Goal: Information Seeking & Learning: Learn about a topic

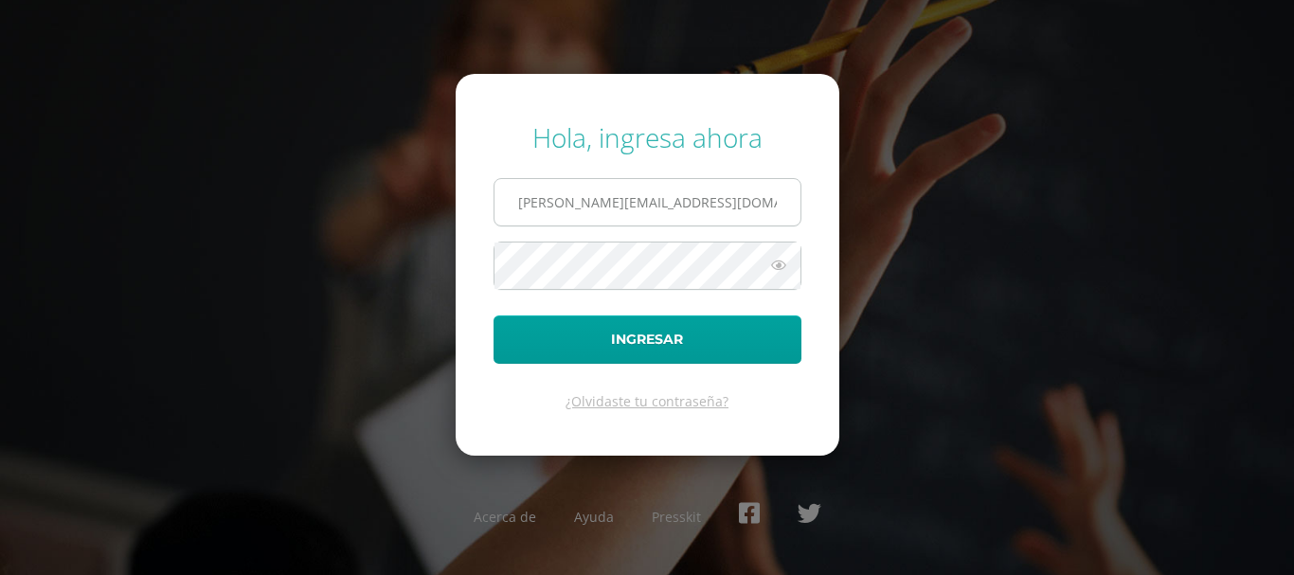
click at [628, 189] on input "a.calderon.6ddb@gmail.com" at bounding box center [648, 202] width 306 height 46
type input "e.calderon.iicdb@gmail.com"
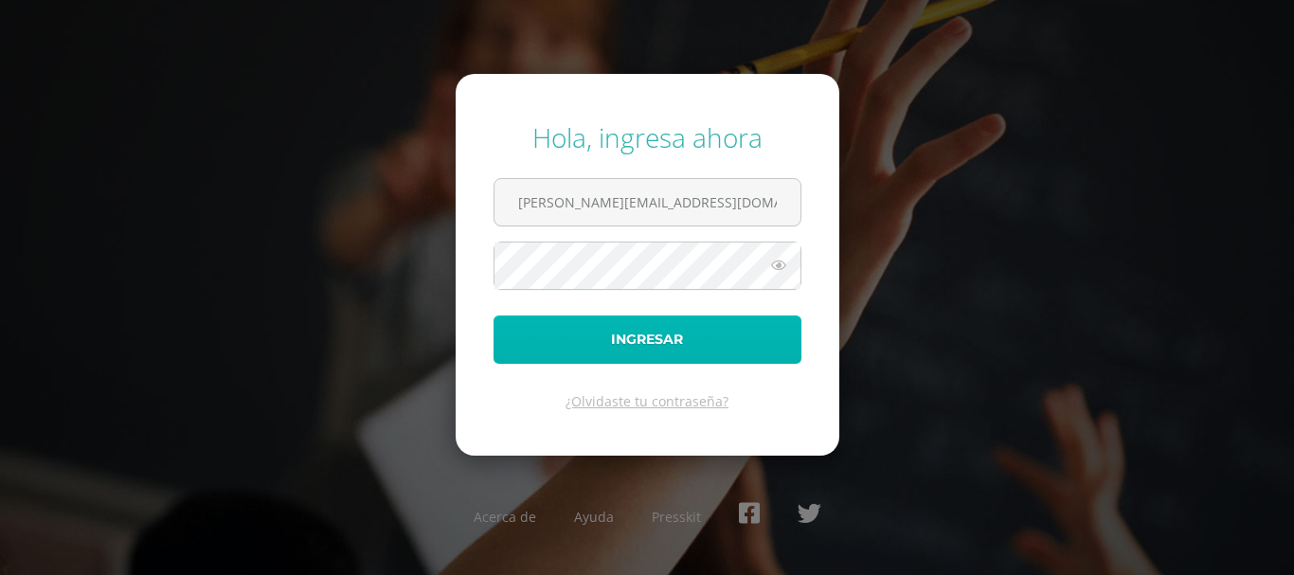
click at [628, 347] on button "Ingresar" at bounding box center [648, 340] width 308 height 48
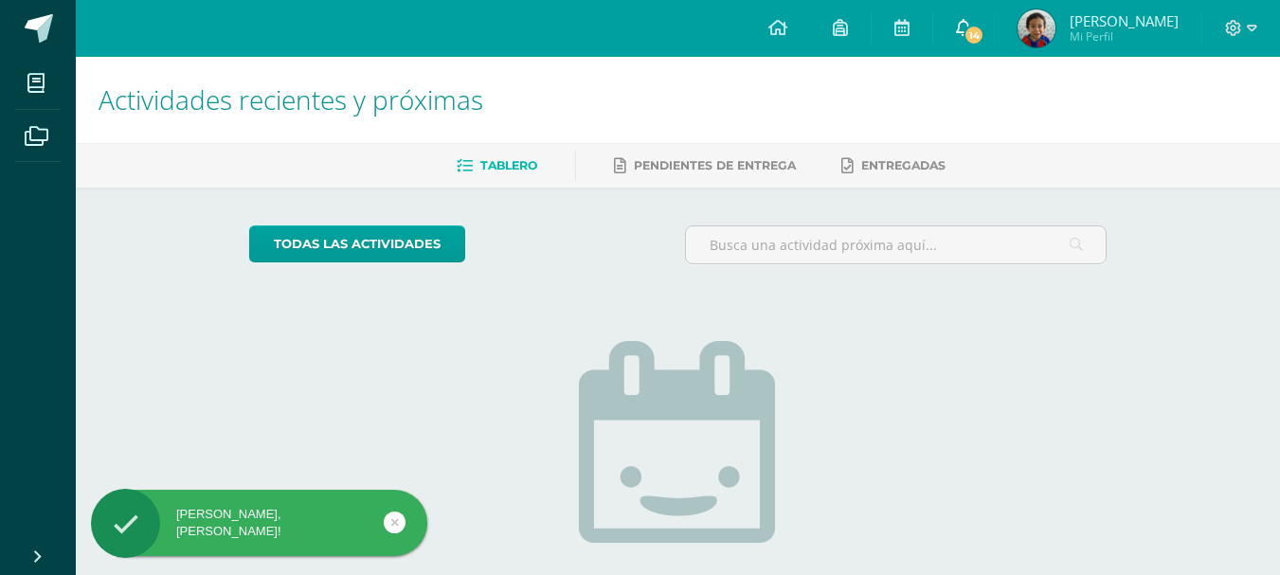
click at [962, 32] on icon at bounding box center [963, 27] width 15 height 17
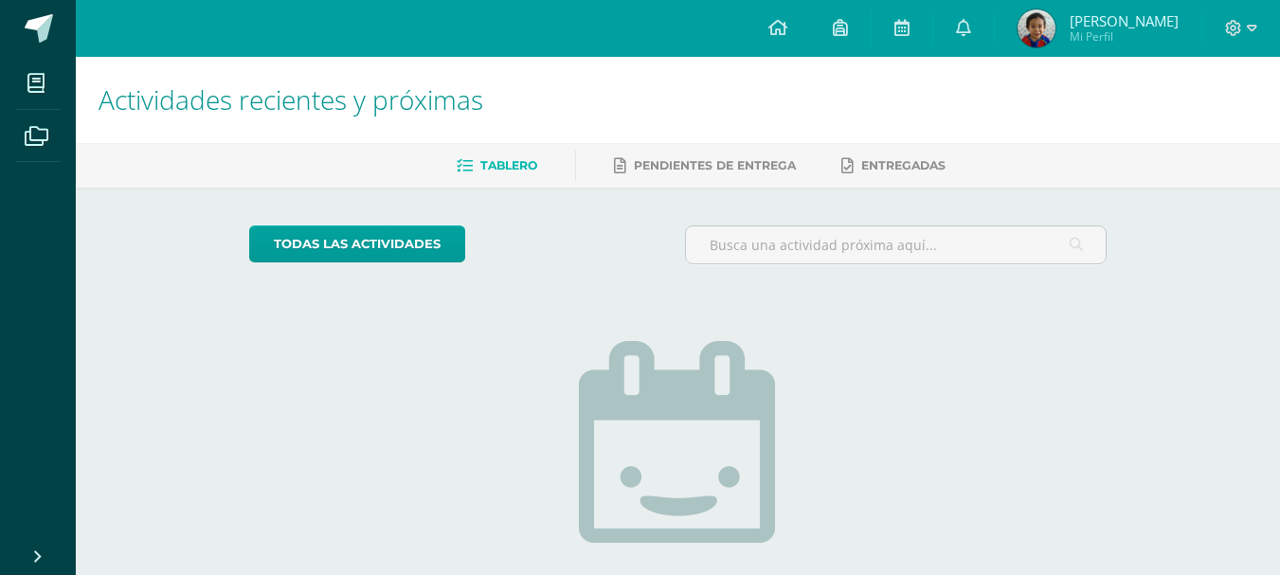
click at [1082, 29] on span "Mi Perfil" at bounding box center [1124, 36] width 109 height 16
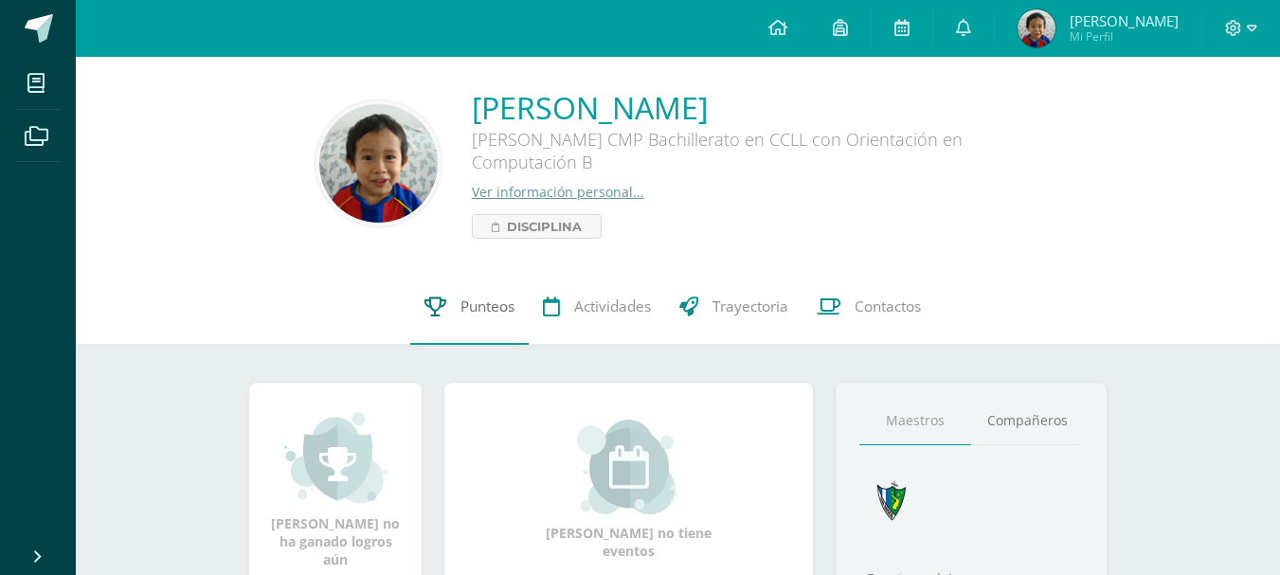
click at [502, 309] on span "Punteos" at bounding box center [488, 307] width 54 height 20
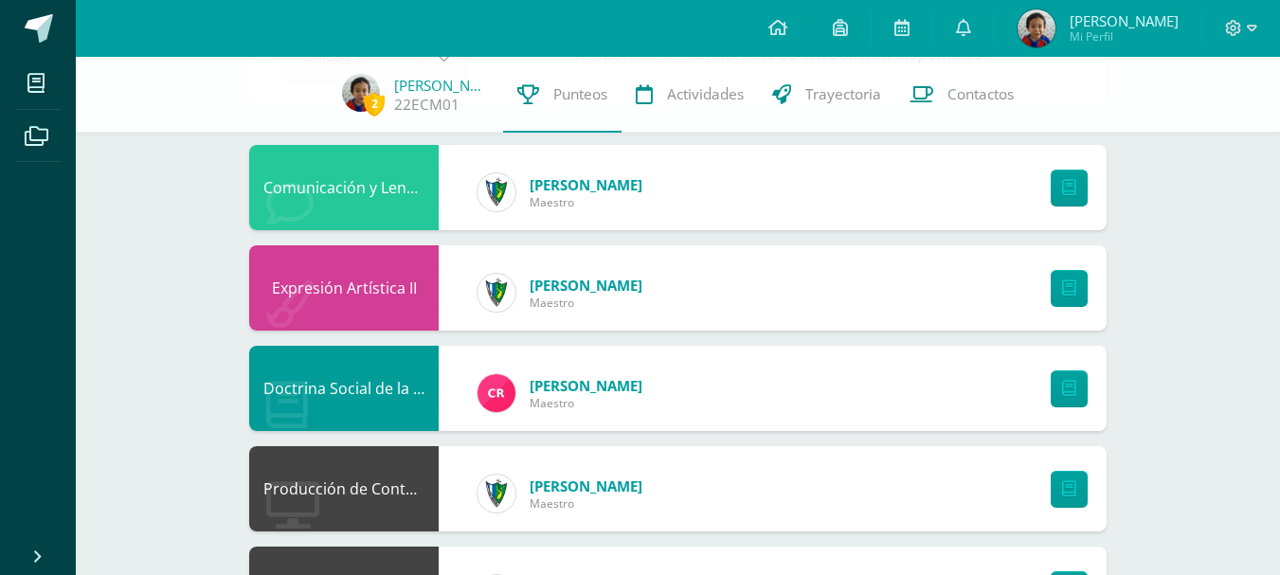
scroll to position [169, 0]
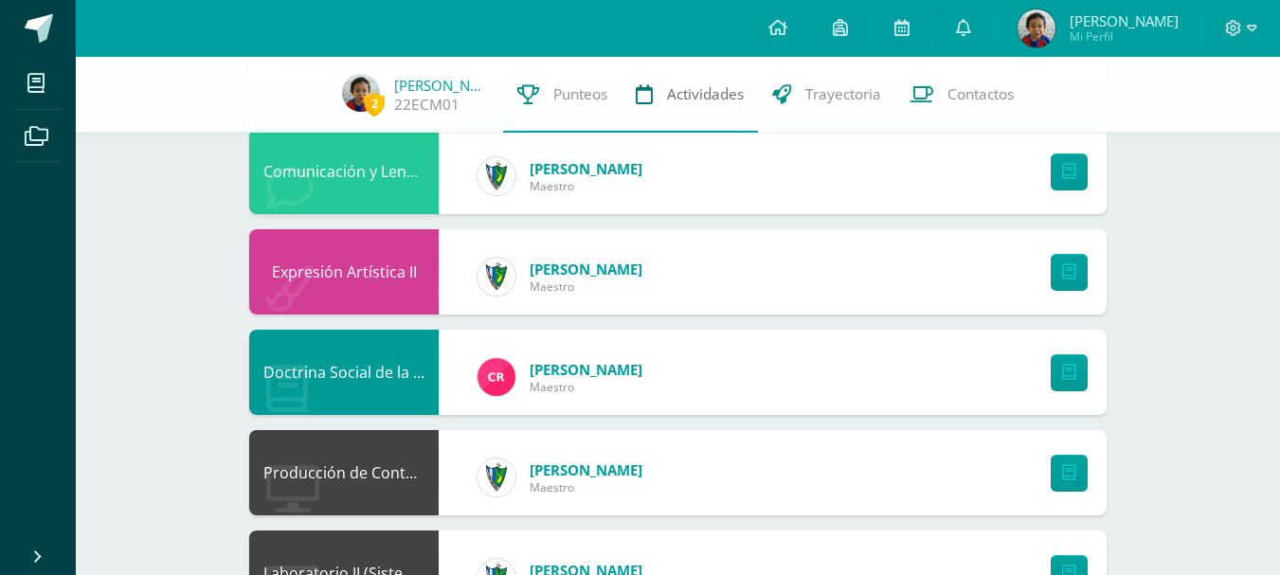
click at [687, 114] on link "Actividades" at bounding box center [690, 95] width 136 height 76
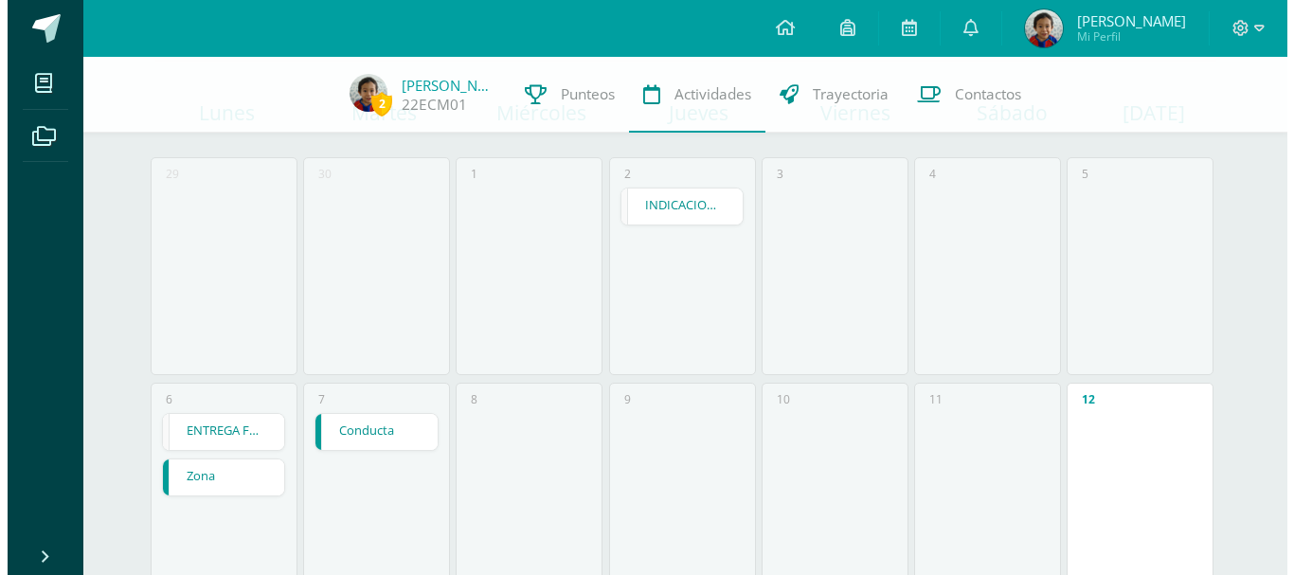
scroll to position [174, 0]
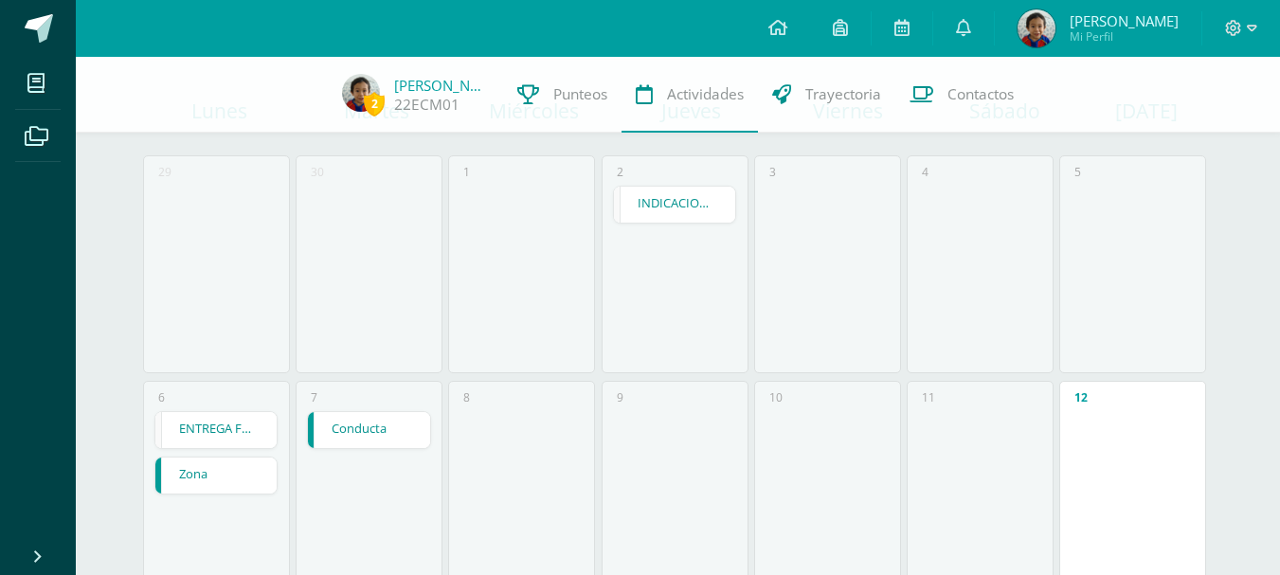
click at [692, 207] on link "INDICACIONES FINALES PRÁCTICA SUPERVISADA" at bounding box center [675, 205] width 122 height 36
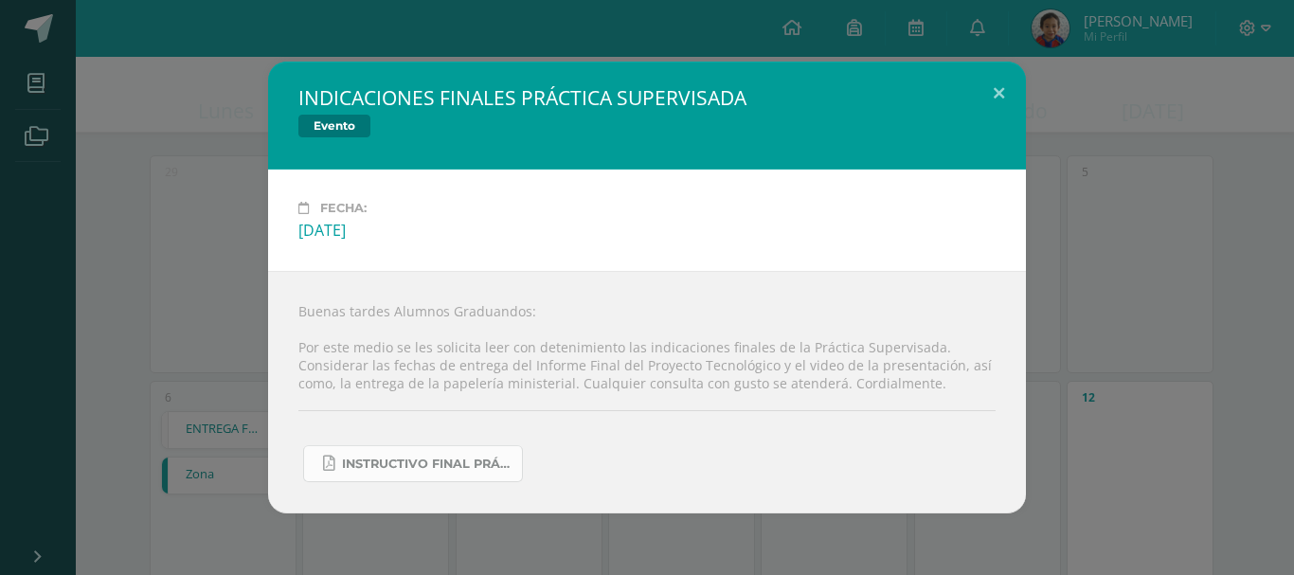
click at [459, 457] on span "INSTRUCTIVO FINAL PRÁCTICA SUPERVISADA 2025.pdf" at bounding box center [427, 464] width 171 height 15
click at [262, 163] on div "INDICACIONES FINALES PRÁCTICA SUPERVISADA Evento Fecha: Jueves 02 de Octubre Bu…" at bounding box center [647, 288] width 1279 height 452
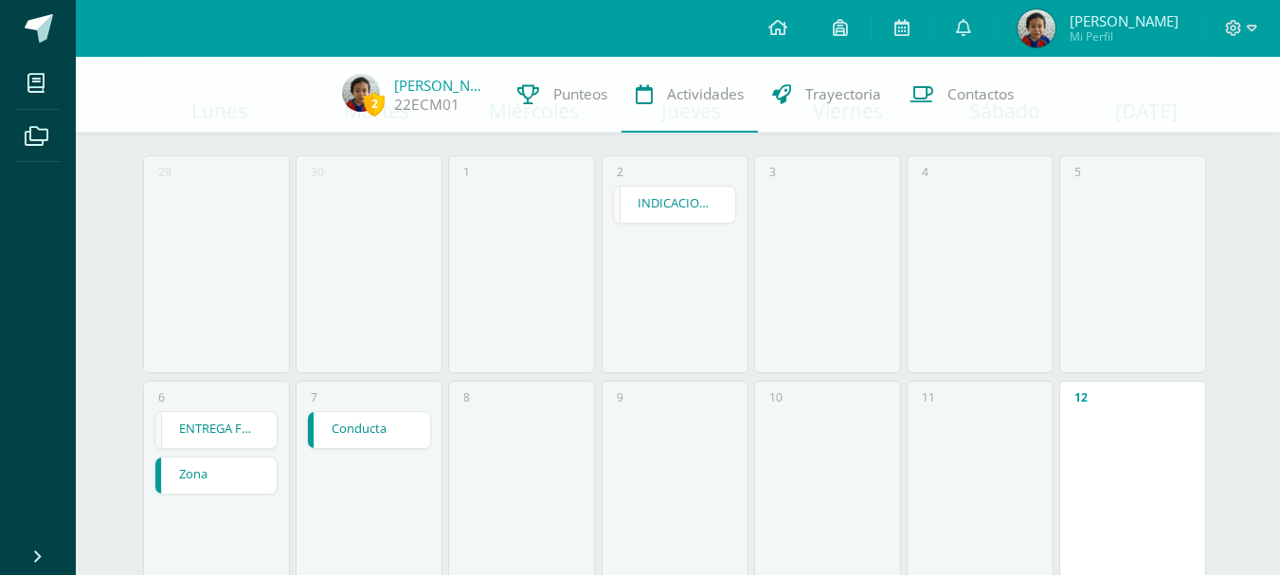
click at [229, 416] on link "ENTREGA FORMATOS MINISTERIALES P.S." at bounding box center [216, 430] width 122 height 36
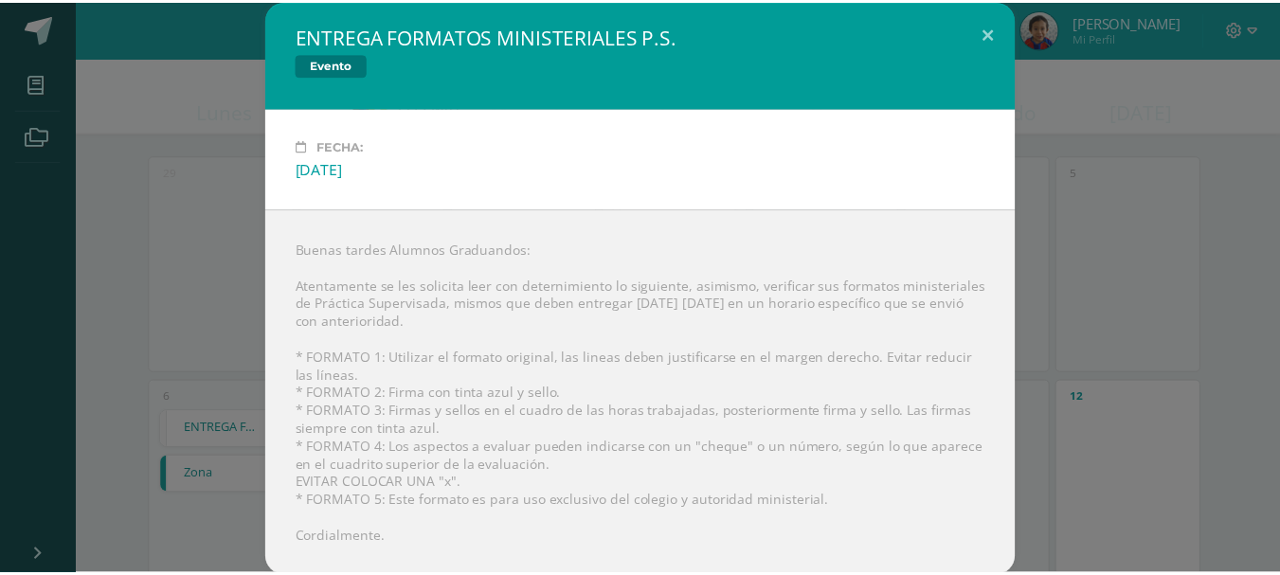
scroll to position [3, 0]
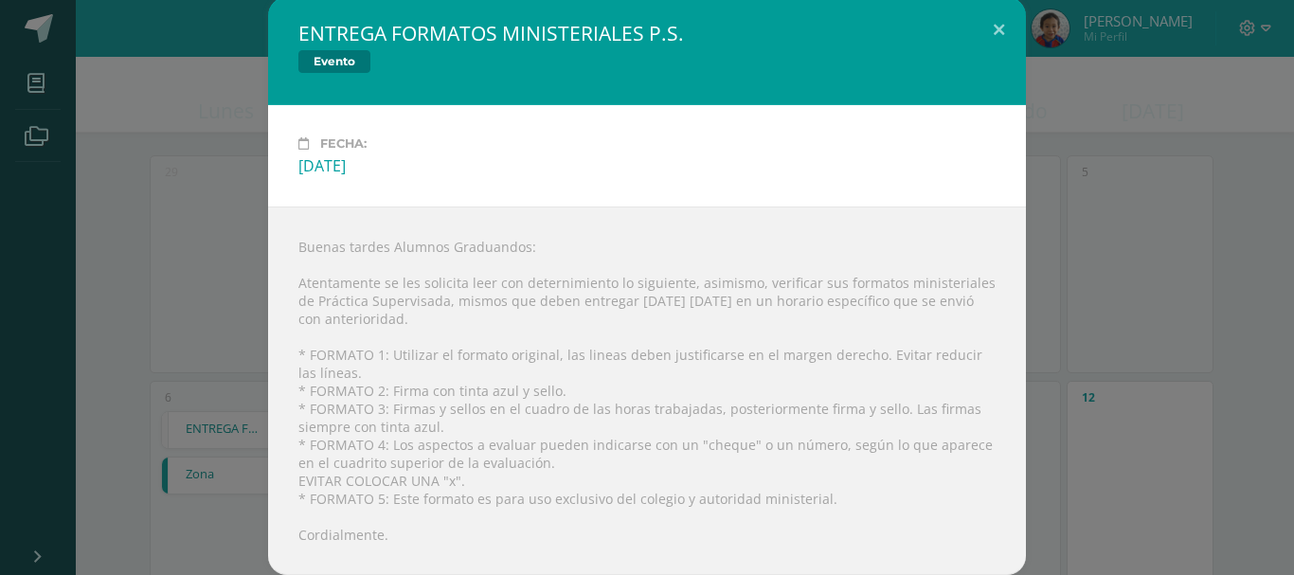
click at [167, 286] on div "ENTREGA FORMATOS MINISTERIALES P.S. Evento Fecha: Lunes 06 de Octubre Buenas ta…" at bounding box center [647, 286] width 1279 height 578
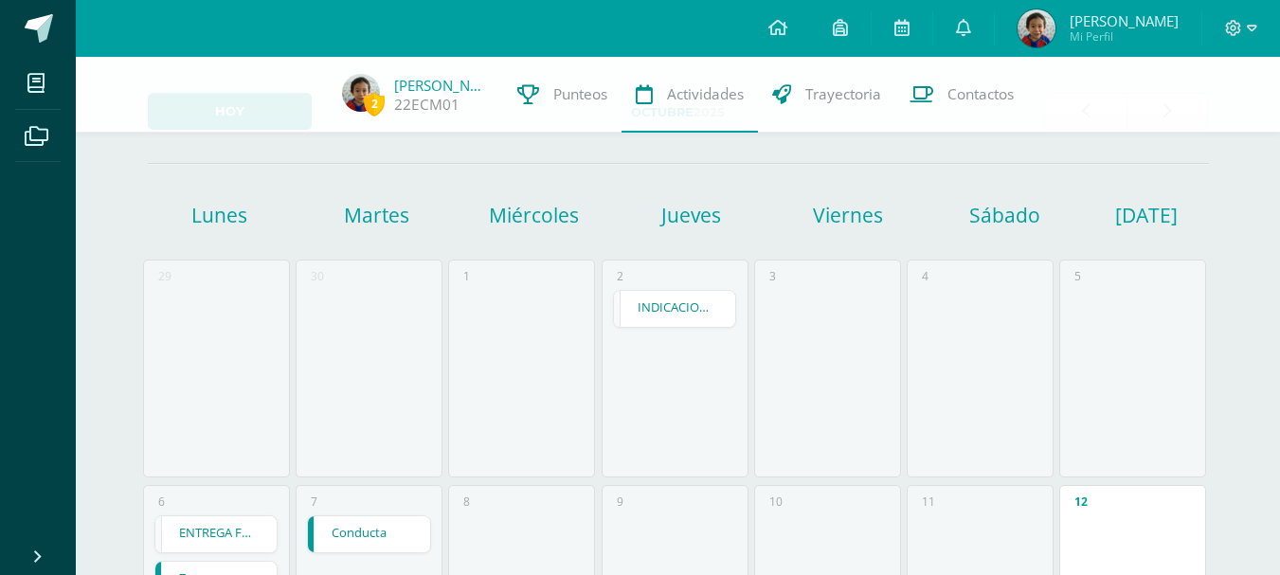
scroll to position [0, 0]
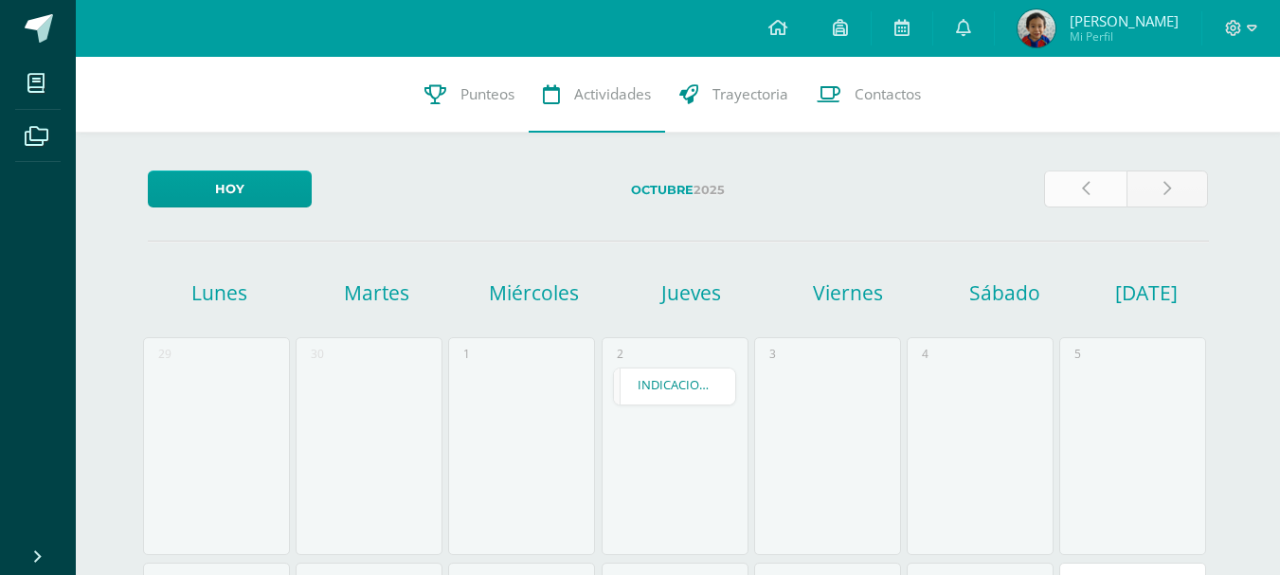
click at [1064, 181] on link at bounding box center [1085, 189] width 82 height 37
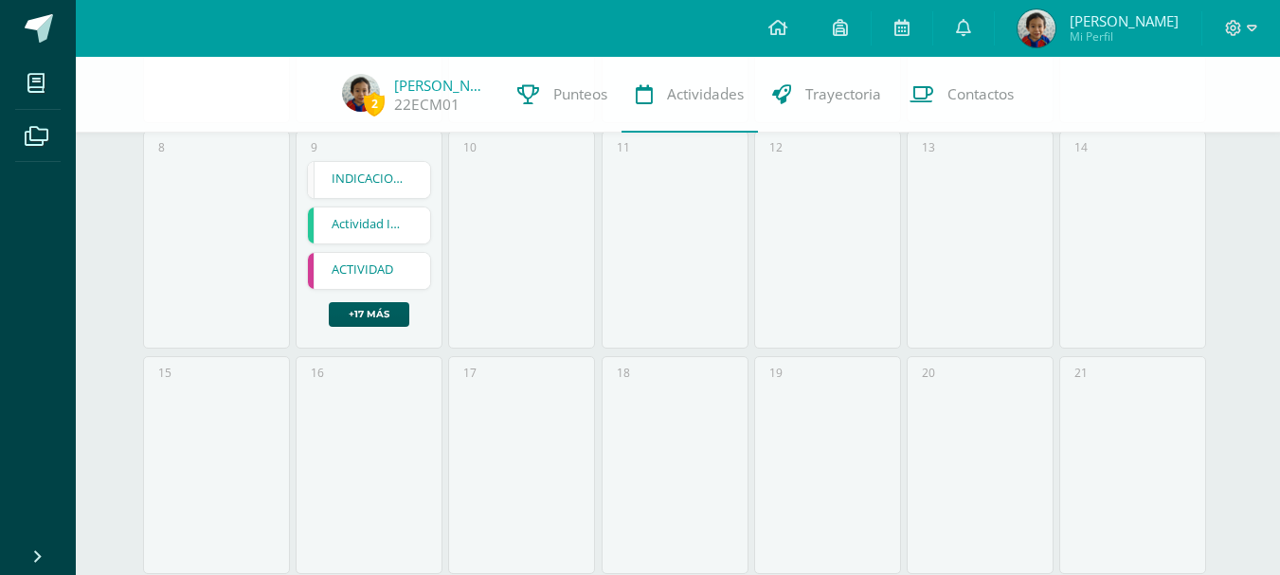
scroll to position [425, 0]
click at [367, 173] on link "INDICACIONES IMPORTANTES PRÁCTICA SUPERVISADA" at bounding box center [369, 179] width 122 height 36
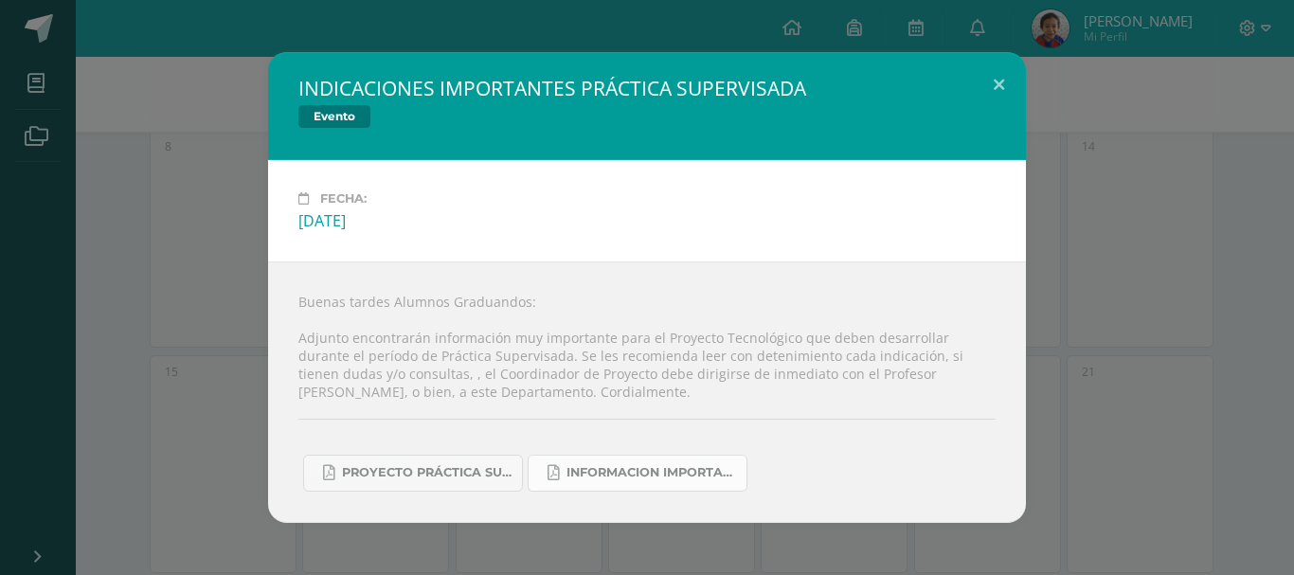
click at [637, 468] on span "INFORMACION IMPORTANTE 2 - PRÁCTICA SUPERVISADA.pdf" at bounding box center [652, 472] width 171 height 15
click at [224, 28] on div "INDICACIONES IMPORTANTES PRÁCTICA SUPERVISADA Evento Fecha: Martes 09 de Septie…" at bounding box center [647, 287] width 1294 height 575
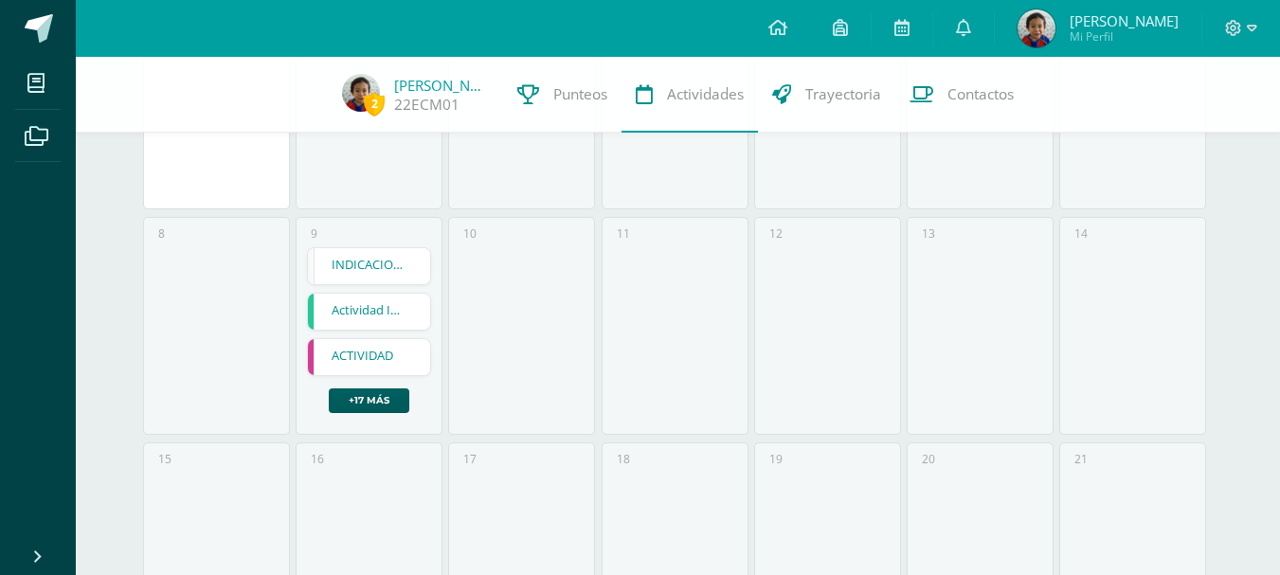
scroll to position [337, 0]
click at [380, 408] on link "+17 más" at bounding box center [369, 401] width 81 height 25
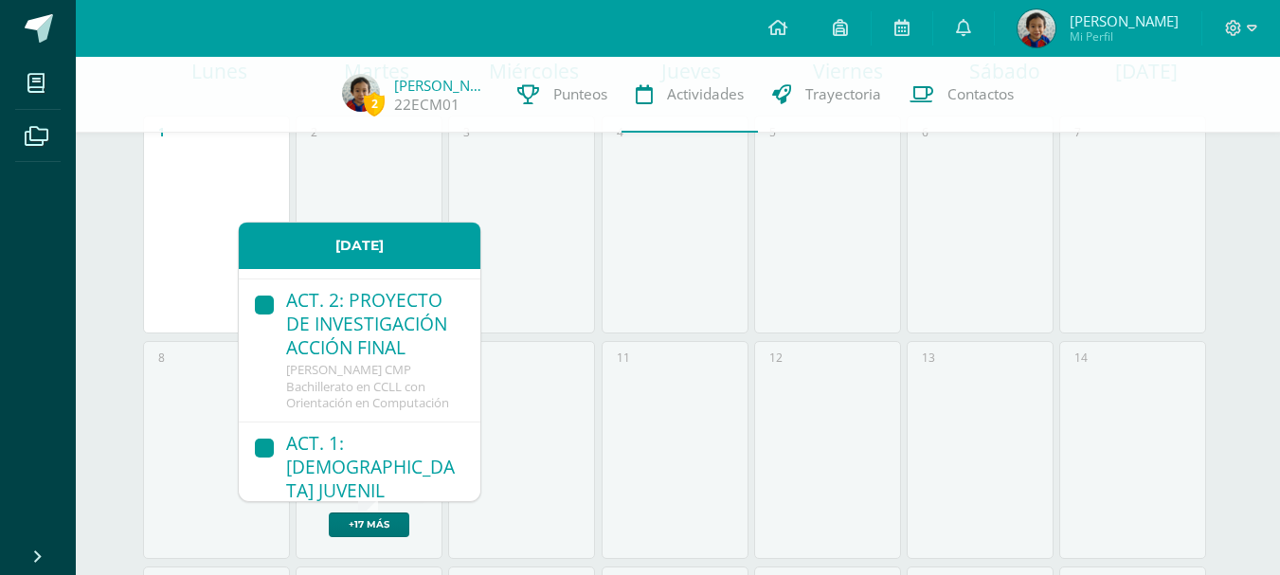
scroll to position [0, 0]
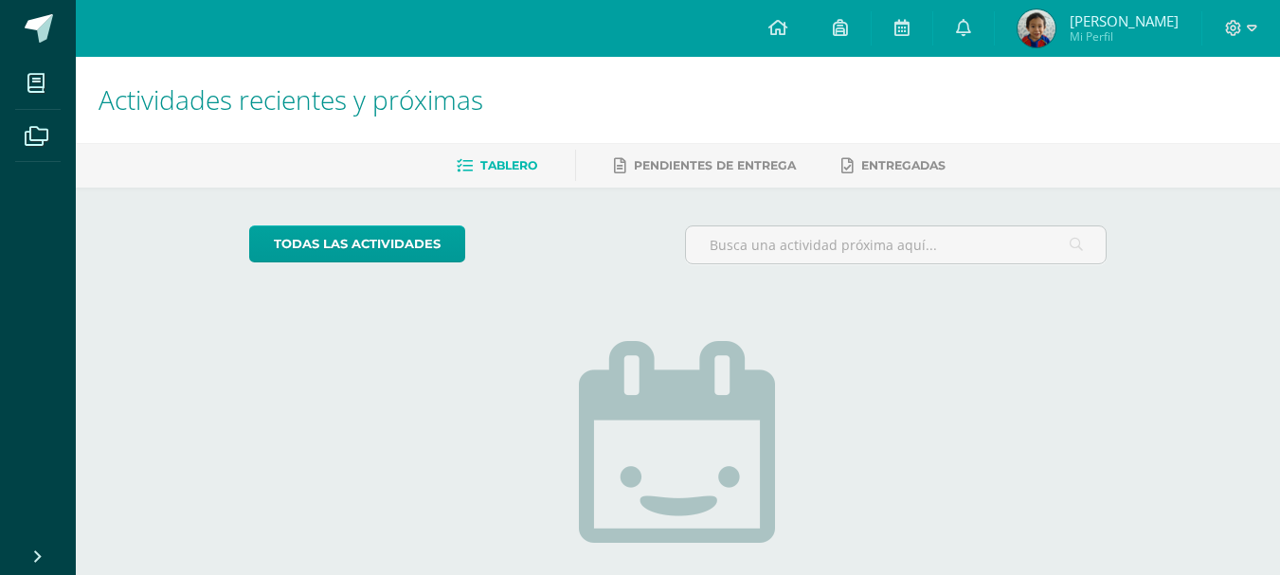
click at [1105, 40] on span "Mi Perfil" at bounding box center [1124, 36] width 109 height 16
